Goal: Task Accomplishment & Management: Complete application form

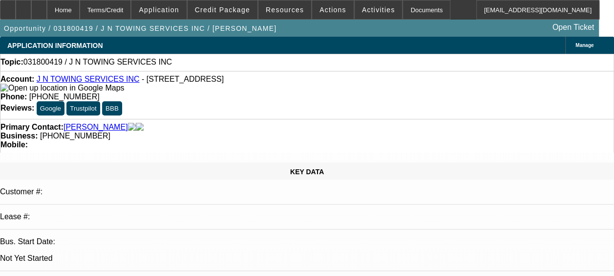
select select "0"
select select "2"
select select "0.1"
select select "1"
select select "2"
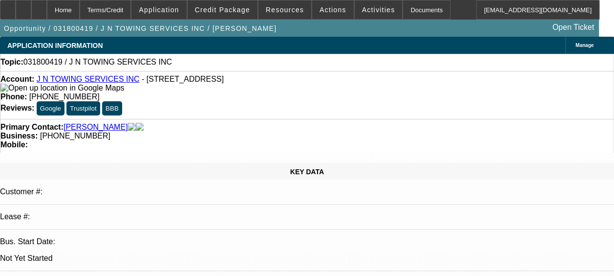
select select
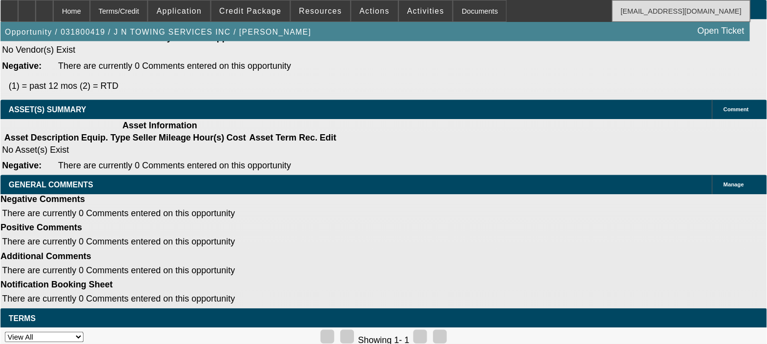
scroll to position [1760, 0]
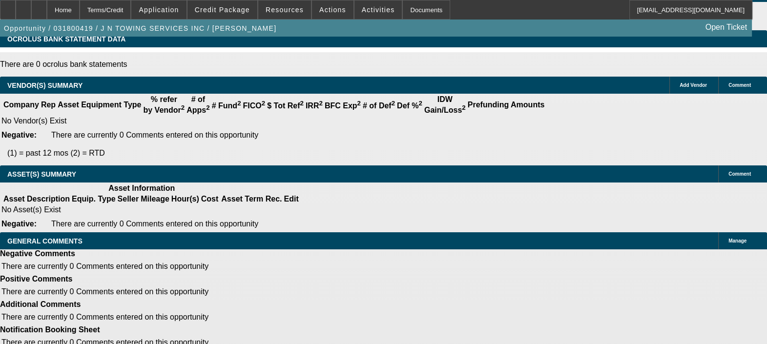
drag, startPoint x: 596, startPoint y: 3, endPoint x: 503, endPoint y: 130, distance: 157.7
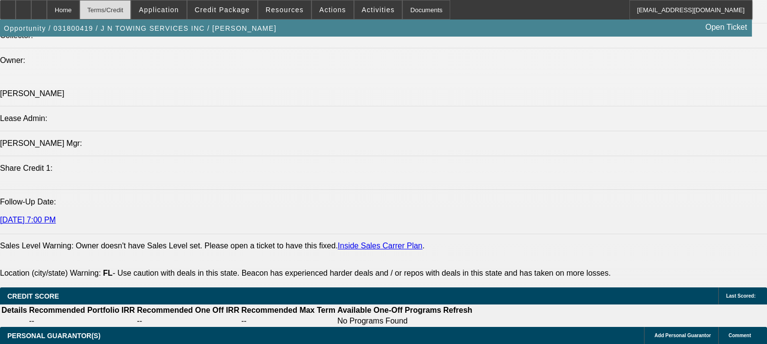
scroll to position [1161, 0]
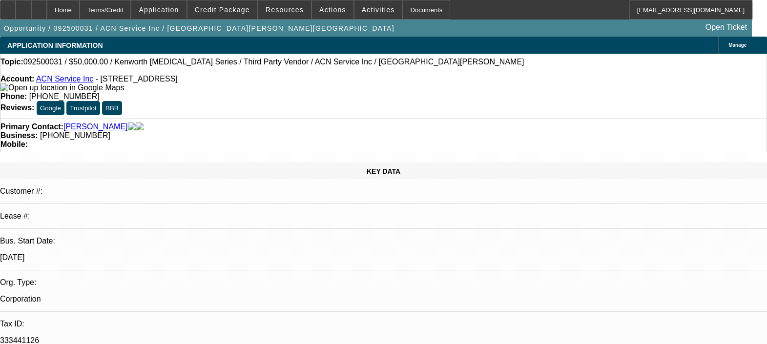
select select "0"
select select "2"
select select "0.1"
select select "0"
select select "2"
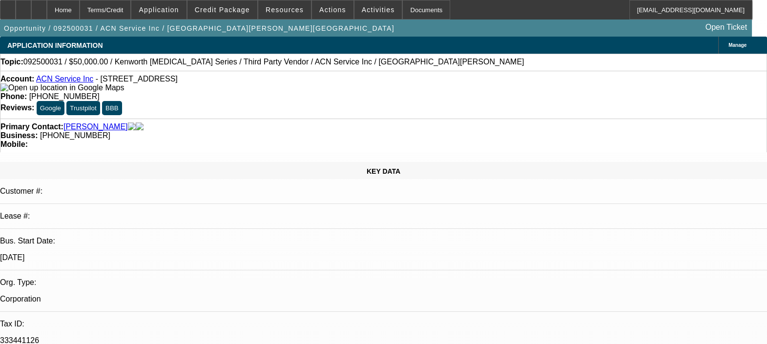
select select "0.1"
select select "0"
select select "2"
select select "0.1"
select select "0"
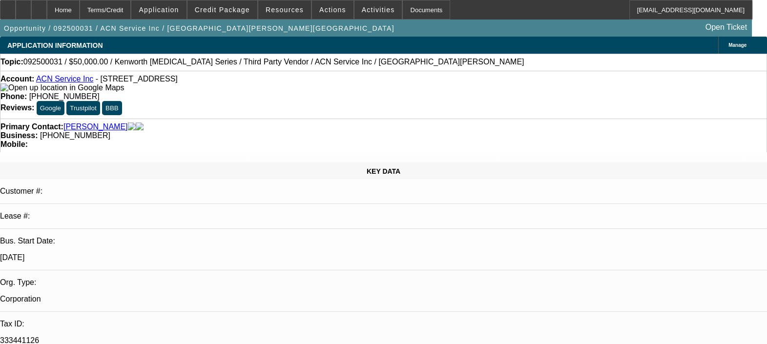
select select "0"
select select "0.1"
select select "1"
select select "2"
select select "4"
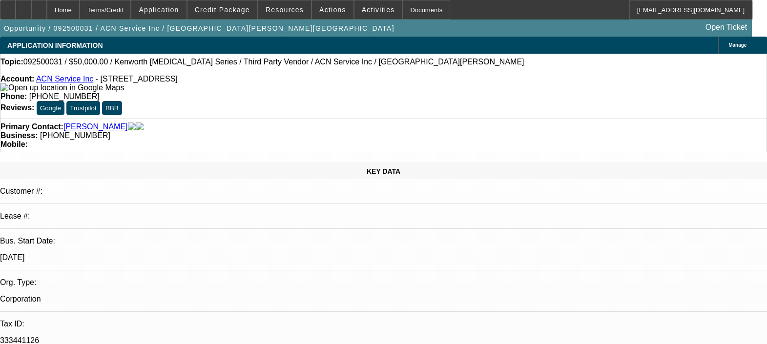
select select "1"
select select "2"
select select "4"
select select "1"
select select "2"
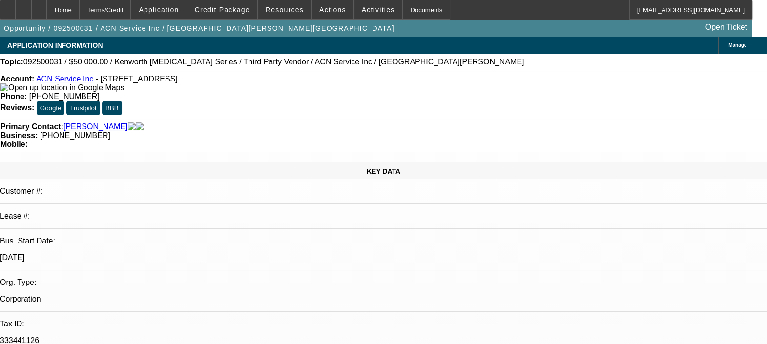
select select "4"
select select "1"
select select "4"
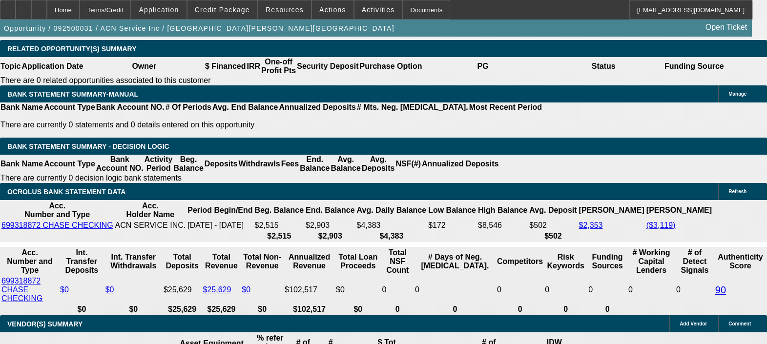
scroll to position [1607, 0]
